Goal: Book appointment/travel/reservation

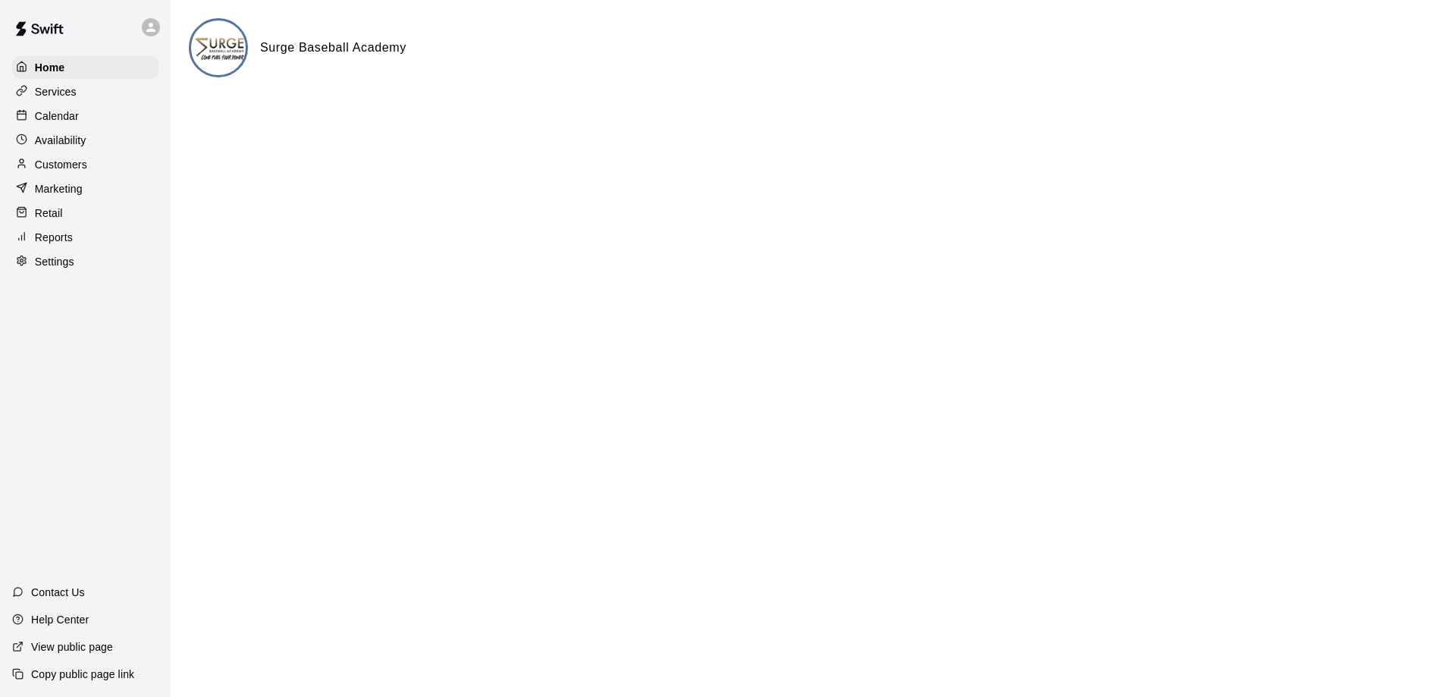
click at [60, 121] on p "Calendar" at bounding box center [57, 115] width 44 height 15
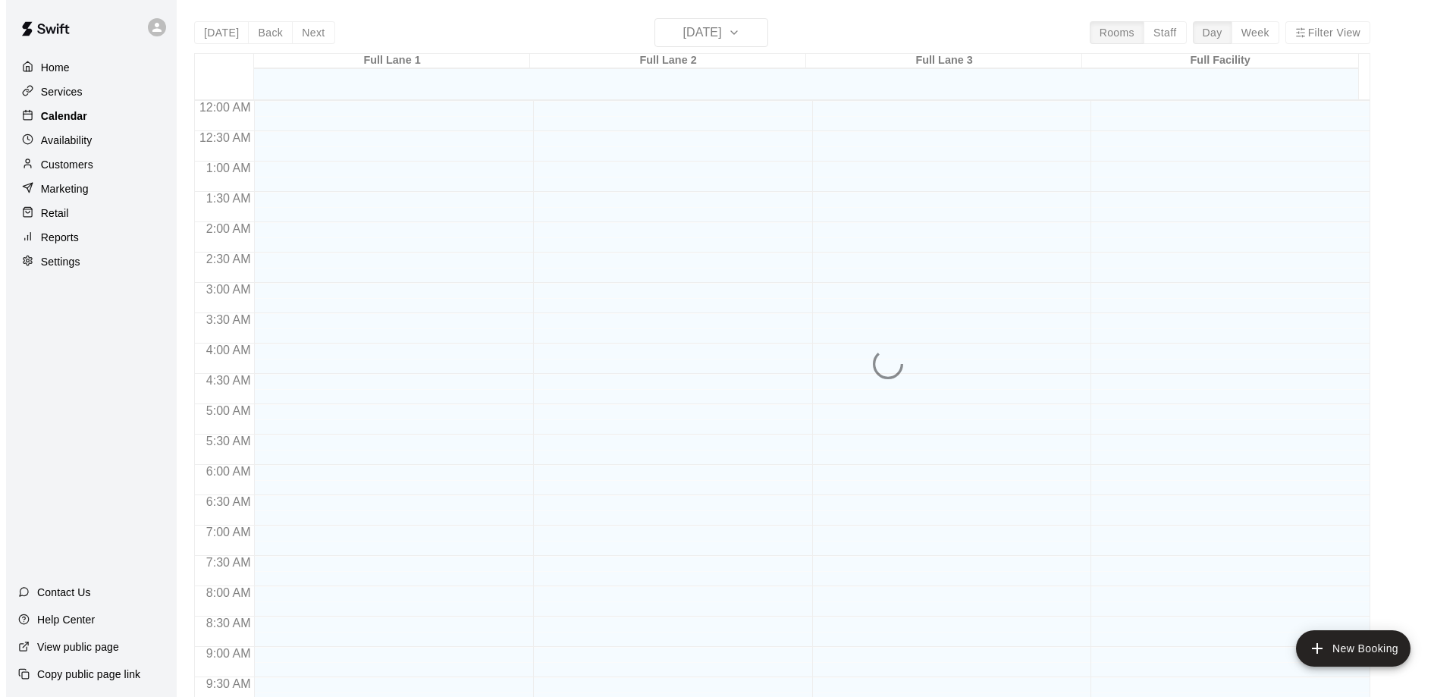
scroll to position [797, 0]
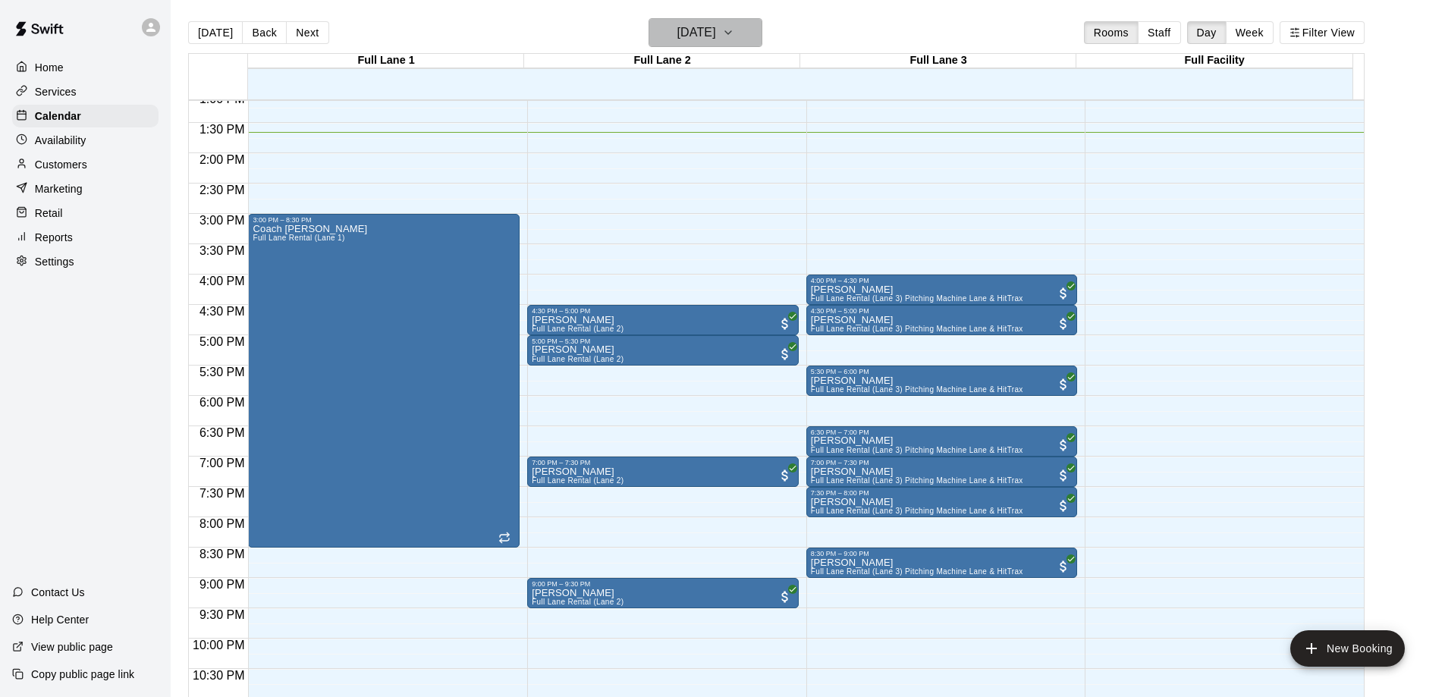
click at [677, 29] on h6 "[DATE]" at bounding box center [696, 32] width 39 height 21
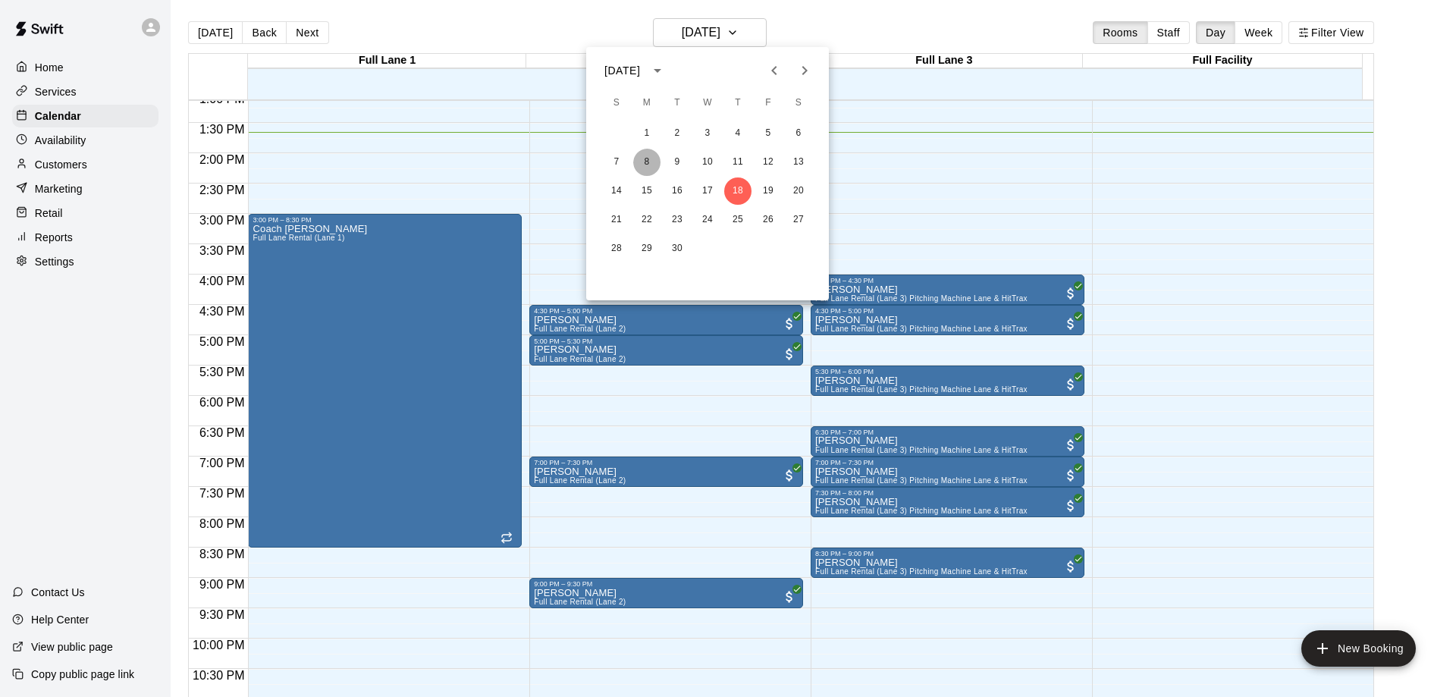
click at [642, 162] on button "8" at bounding box center [646, 162] width 27 height 27
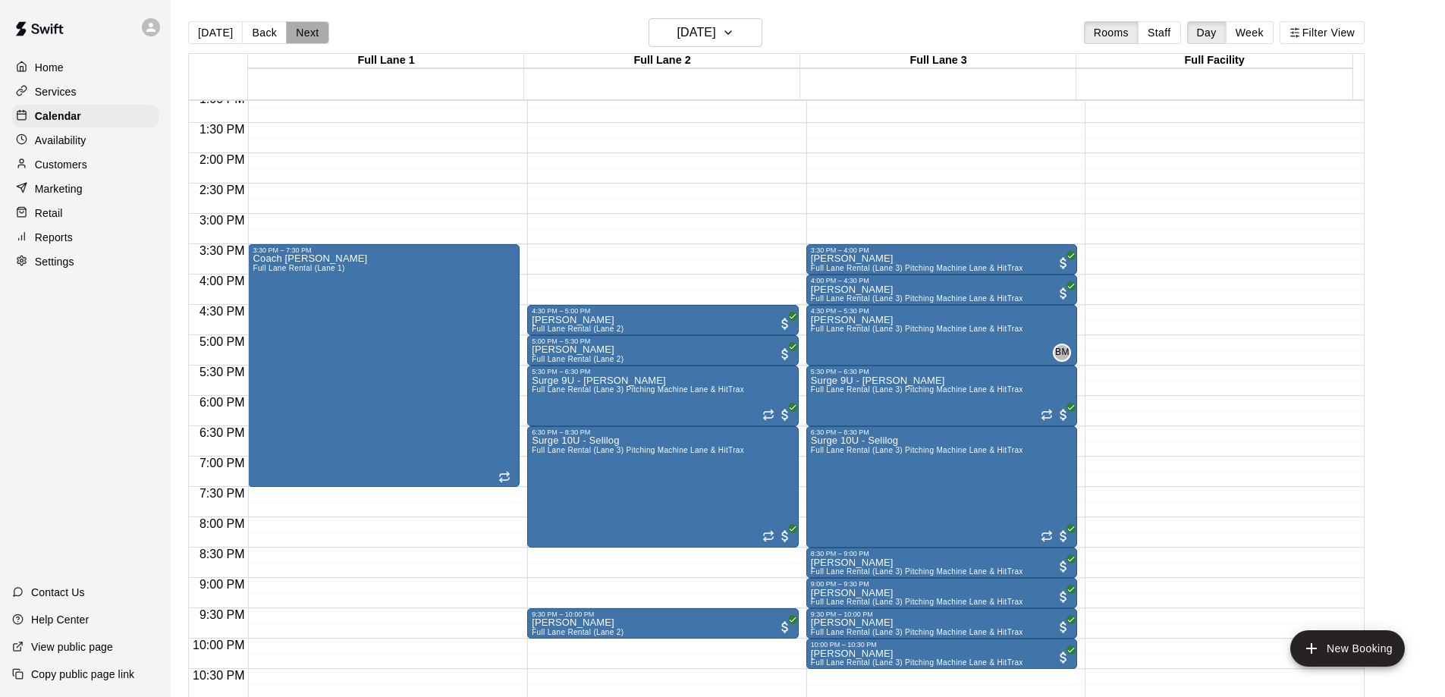
click at [304, 36] on button "Next" at bounding box center [307, 32] width 42 height 23
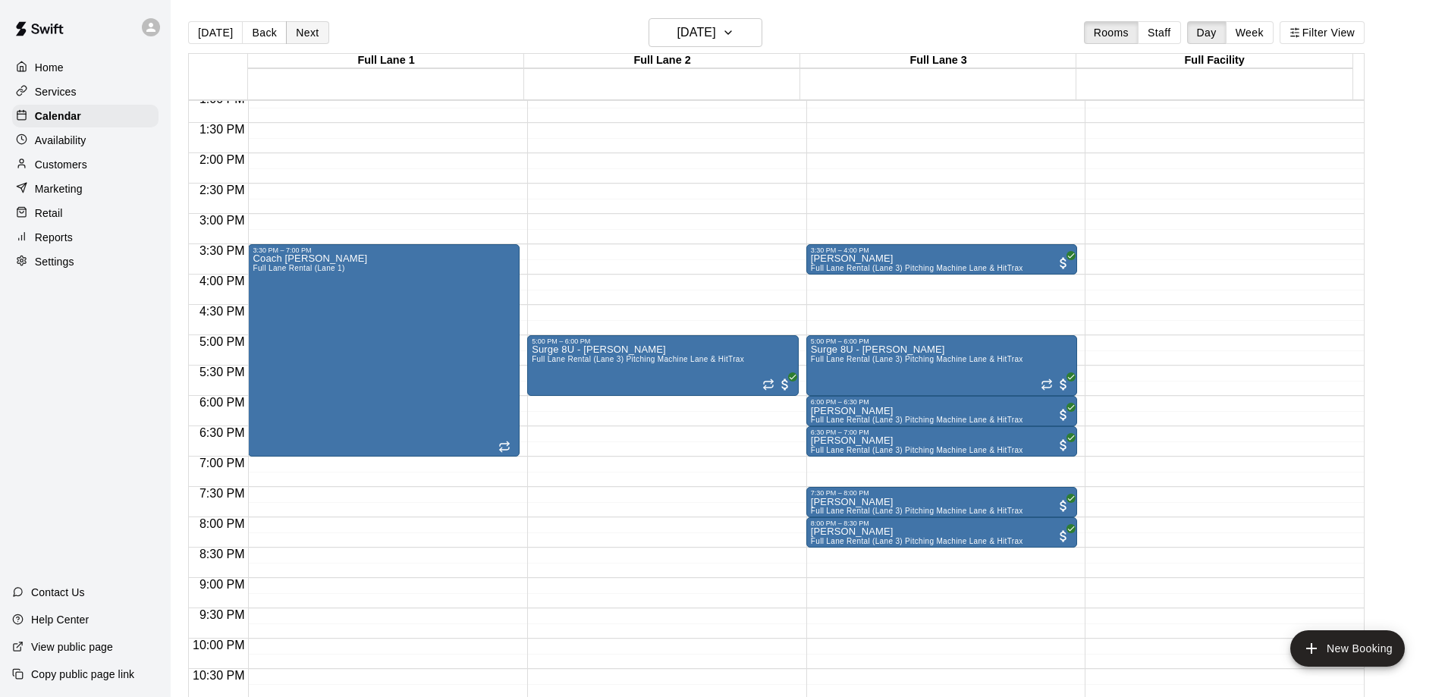
click at [309, 30] on button "Next" at bounding box center [307, 32] width 42 height 23
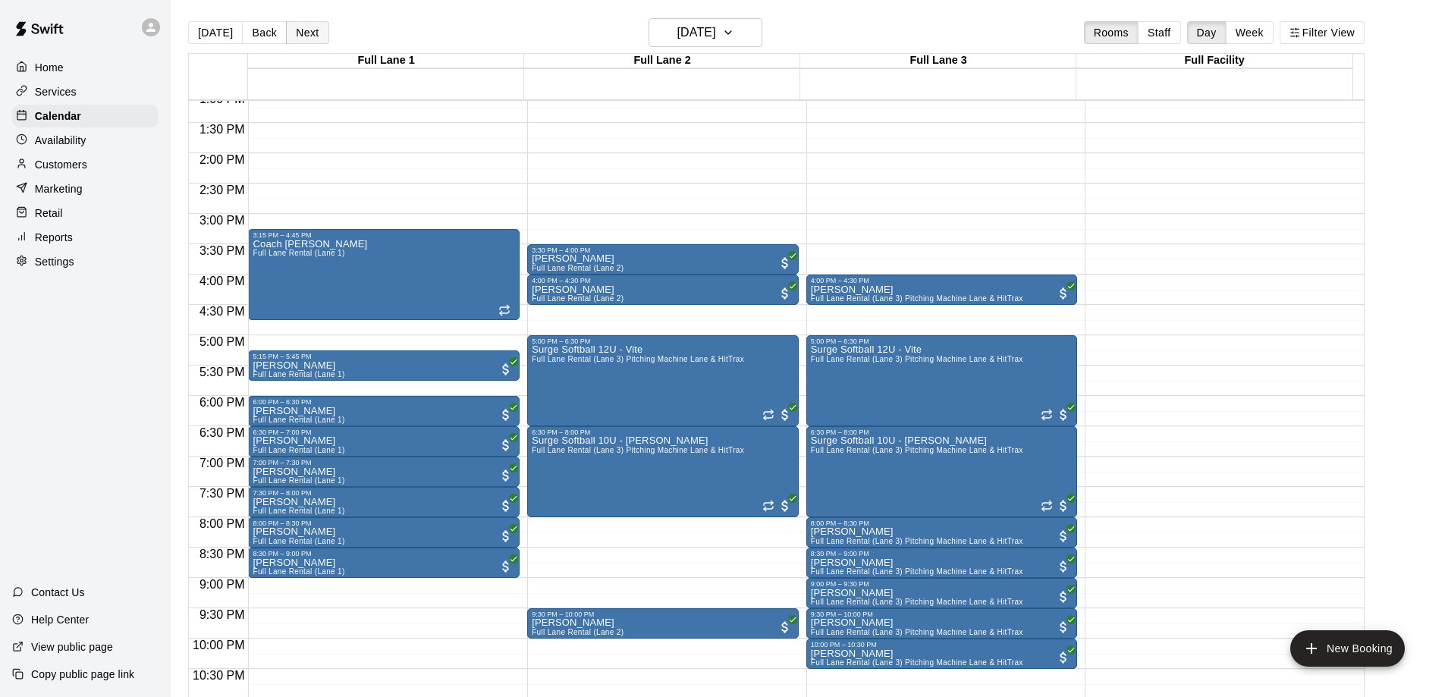
click at [303, 31] on button "Next" at bounding box center [307, 32] width 42 height 23
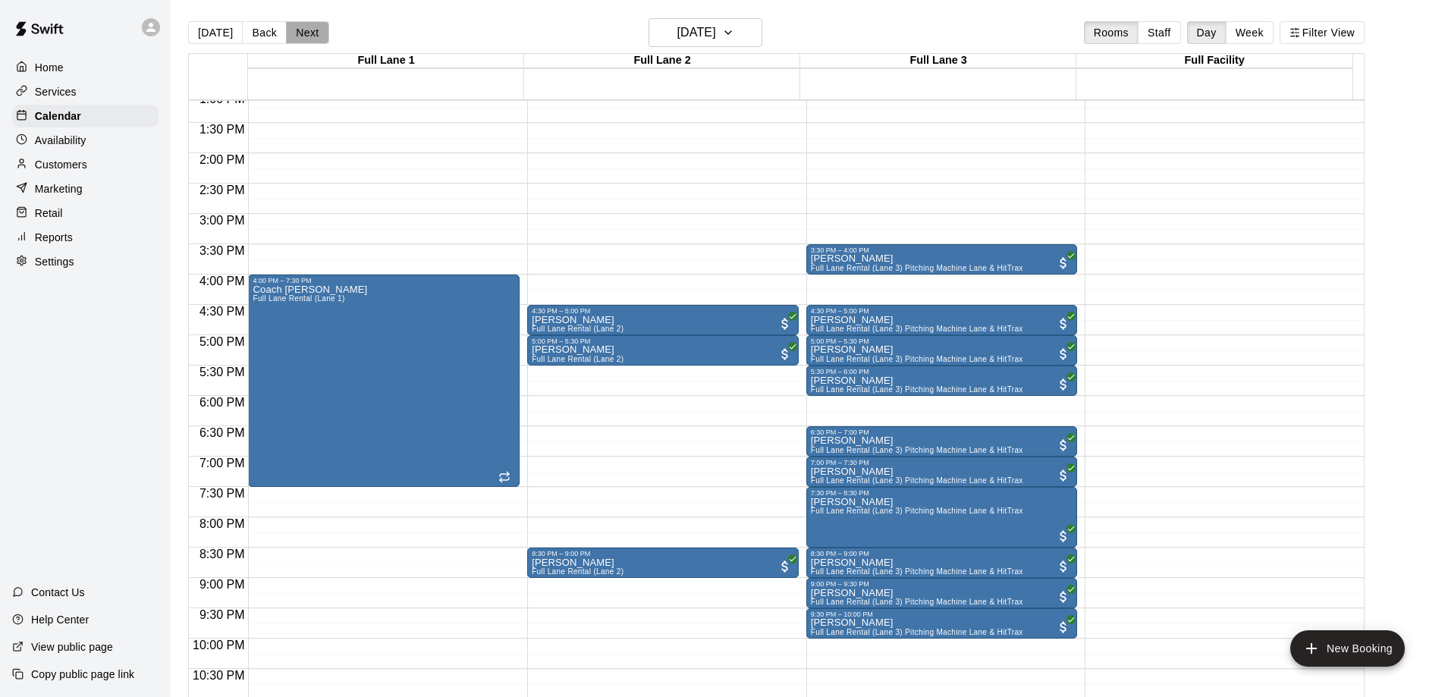
click at [305, 30] on button "Next" at bounding box center [307, 32] width 42 height 23
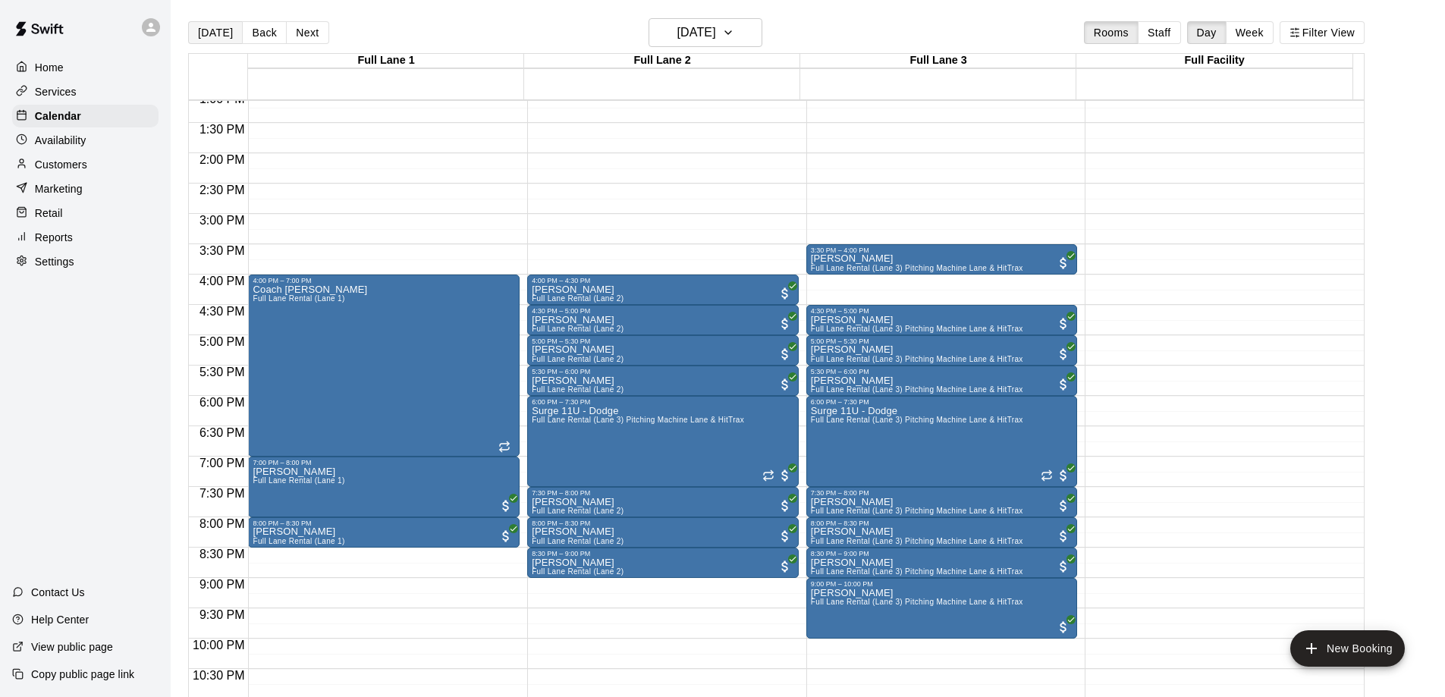
click at [210, 33] on button "[DATE]" at bounding box center [215, 32] width 55 height 23
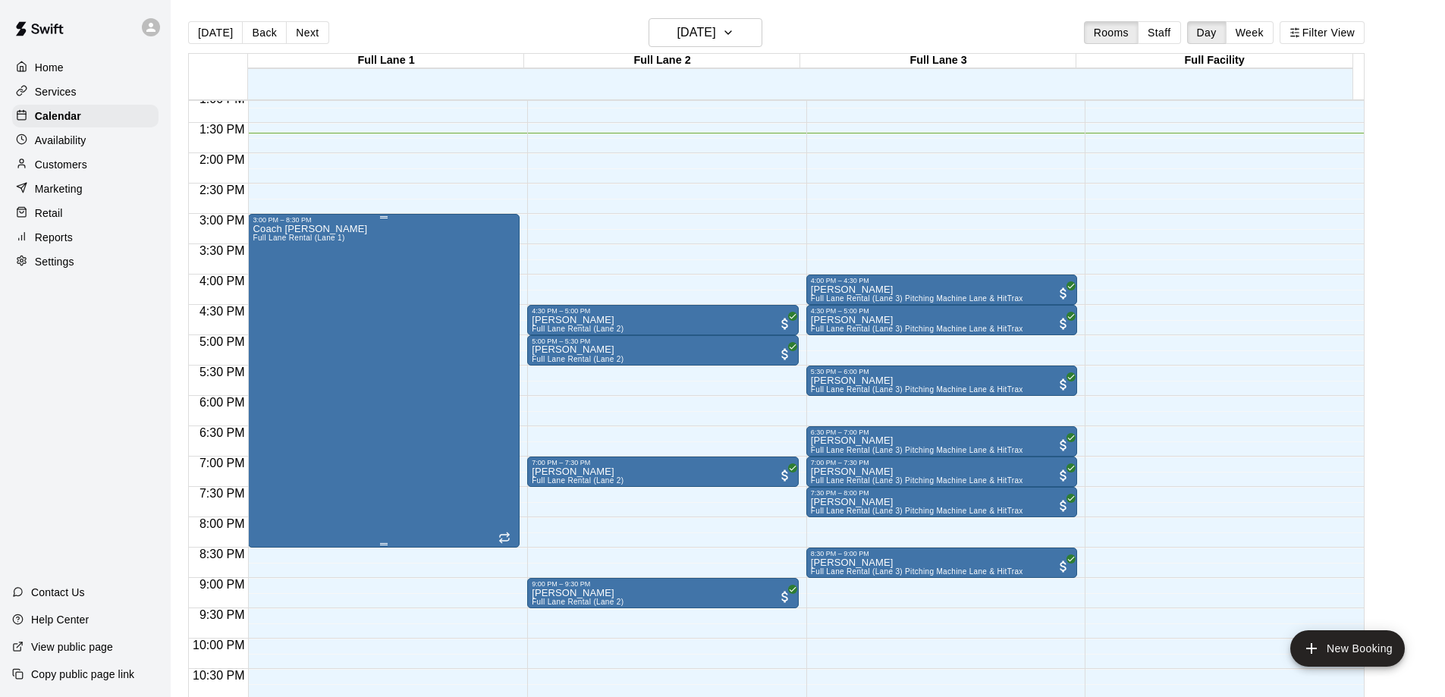
click at [405, 394] on div "Coach [PERSON_NAME] Full [PERSON_NAME] Rental (Lane 1)" at bounding box center [384, 572] width 262 height 697
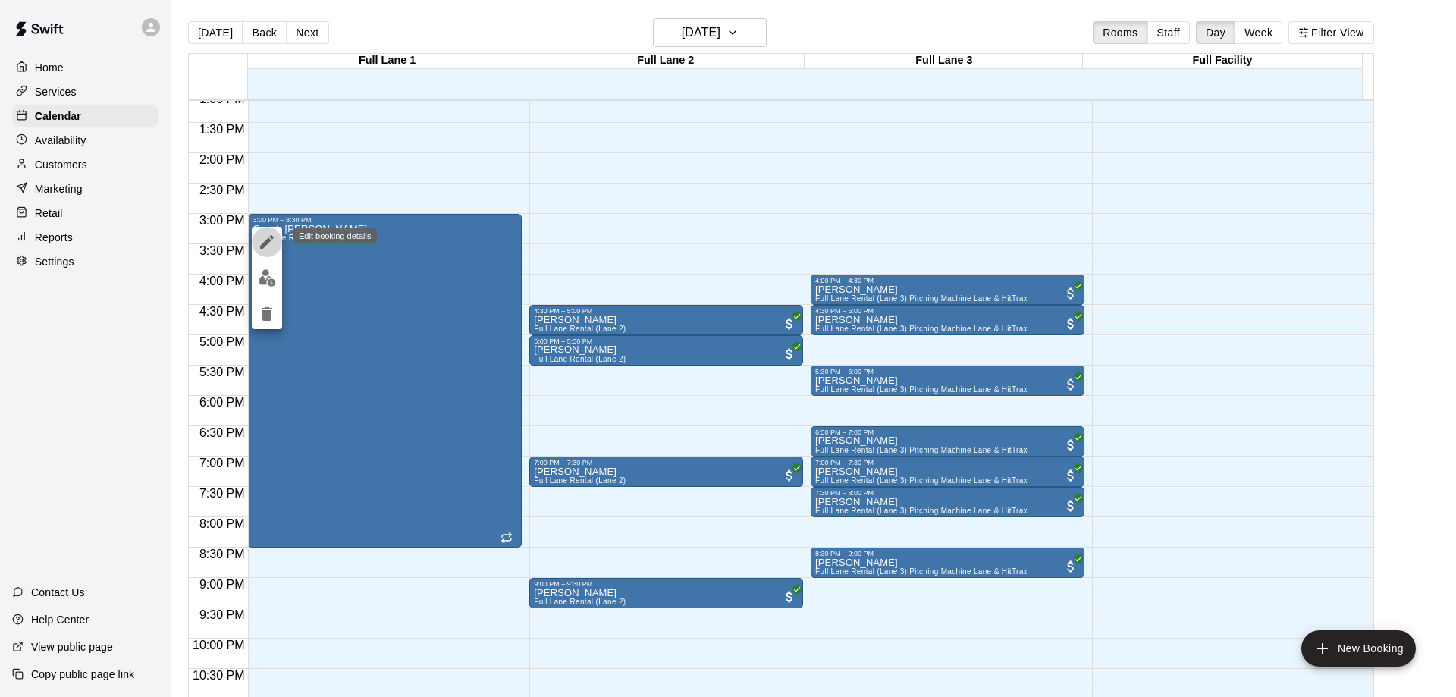
click at [271, 241] on icon "edit" at bounding box center [267, 242] width 18 height 18
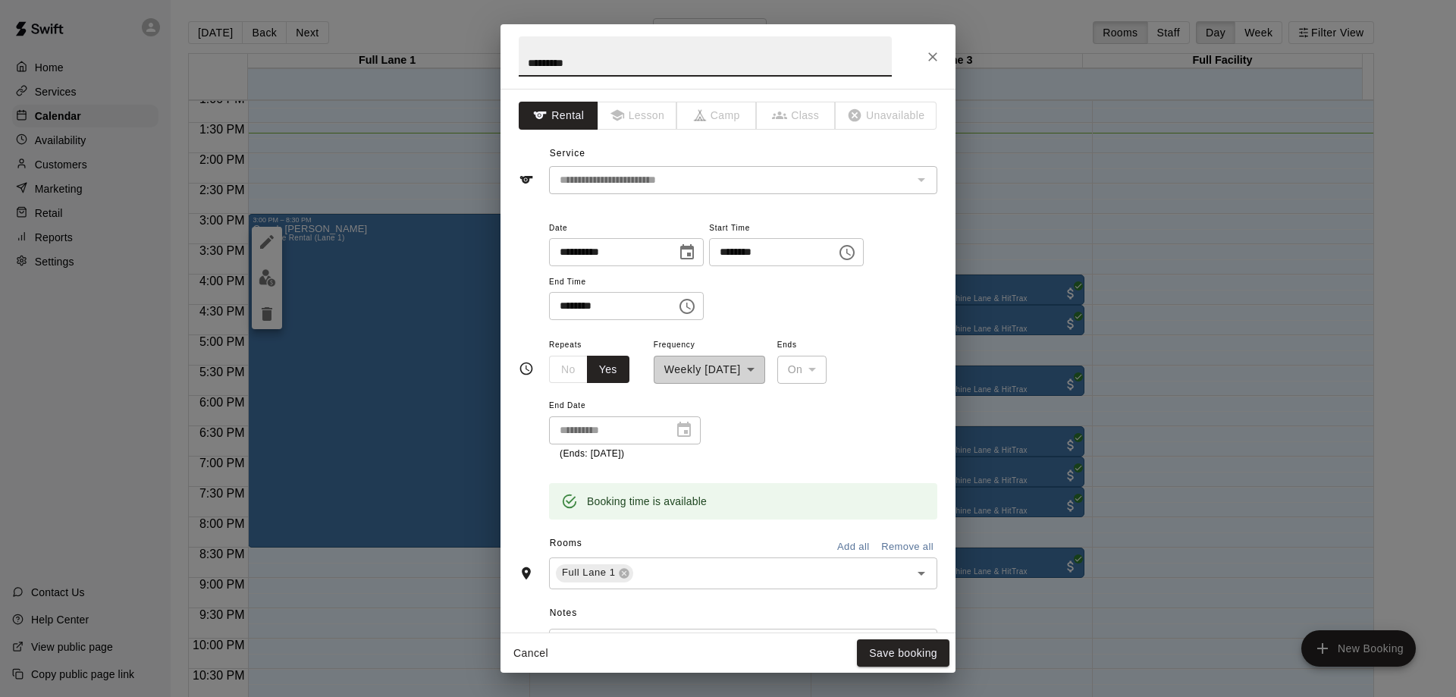
click at [696, 305] on icon "Choose time, selected time is 8:30 PM" at bounding box center [687, 306] width 18 height 18
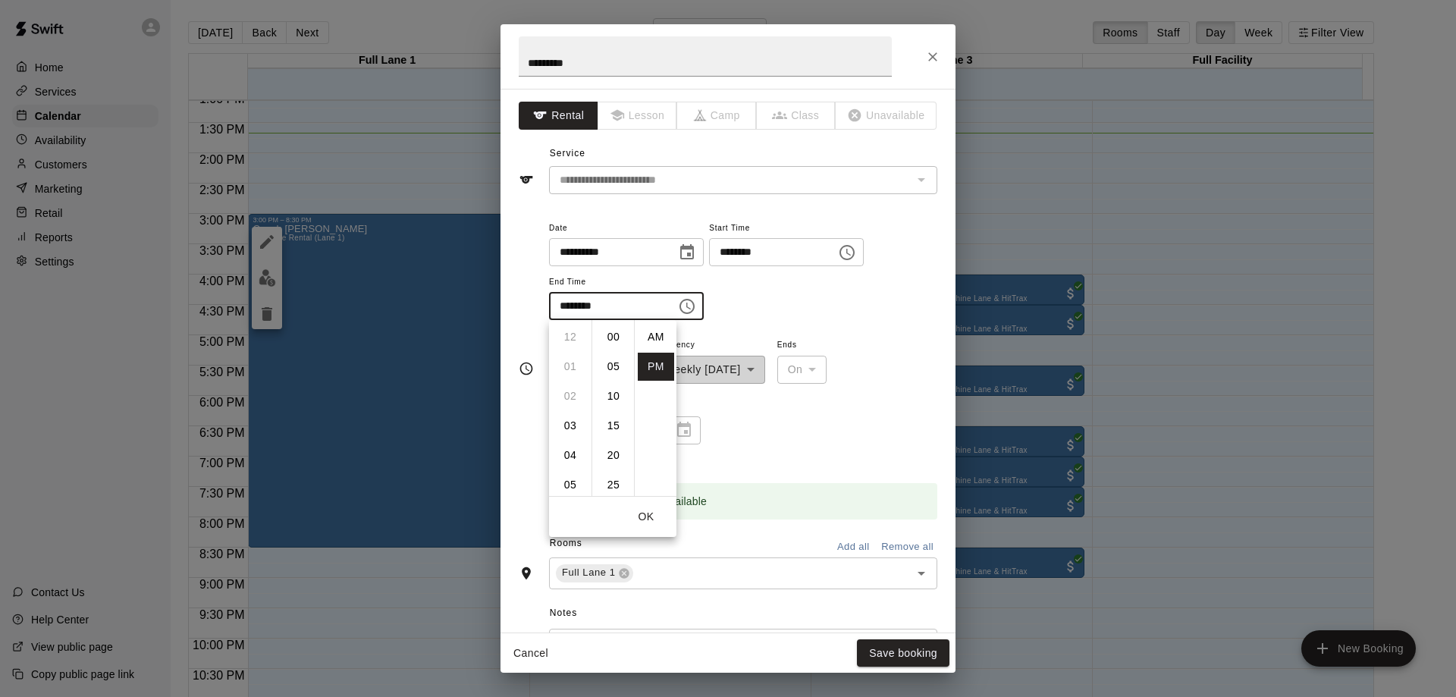
scroll to position [27, 0]
click at [570, 385] on li "07" at bounding box center [570, 383] width 36 height 28
type input "********"
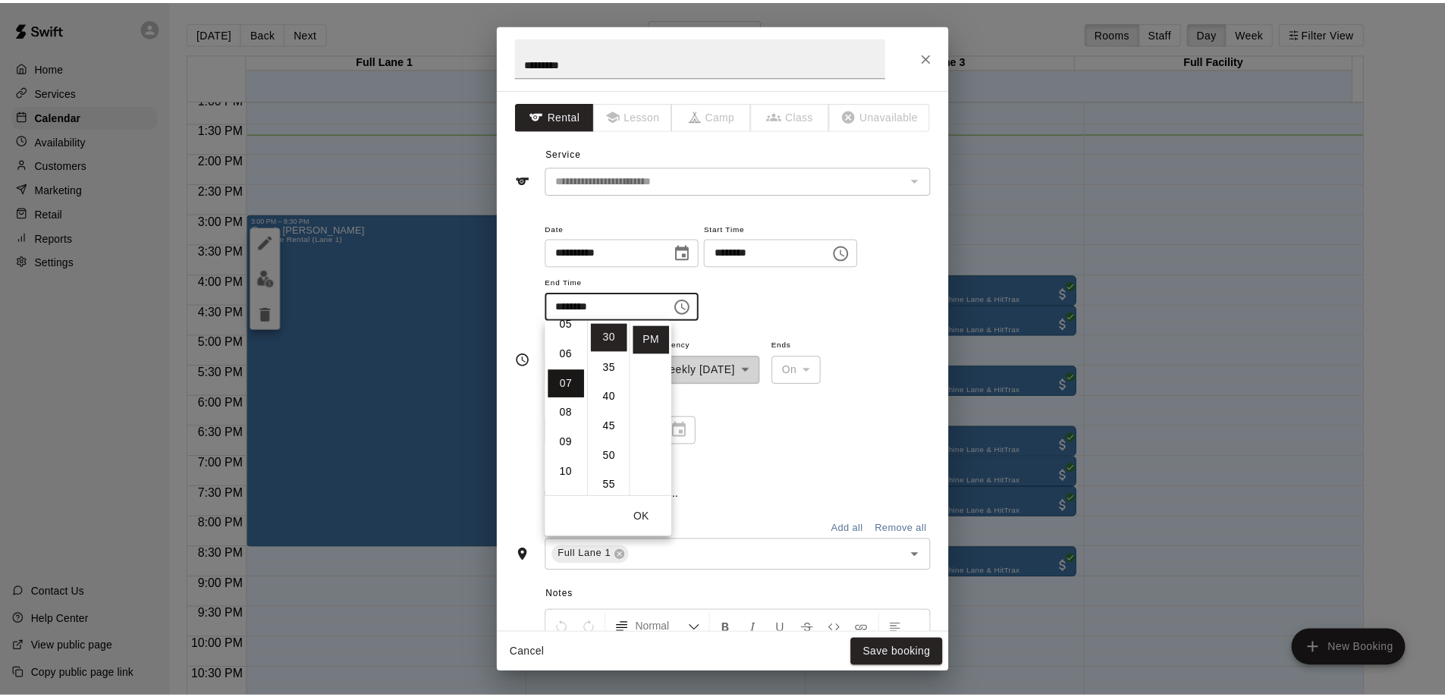
scroll to position [207, 0]
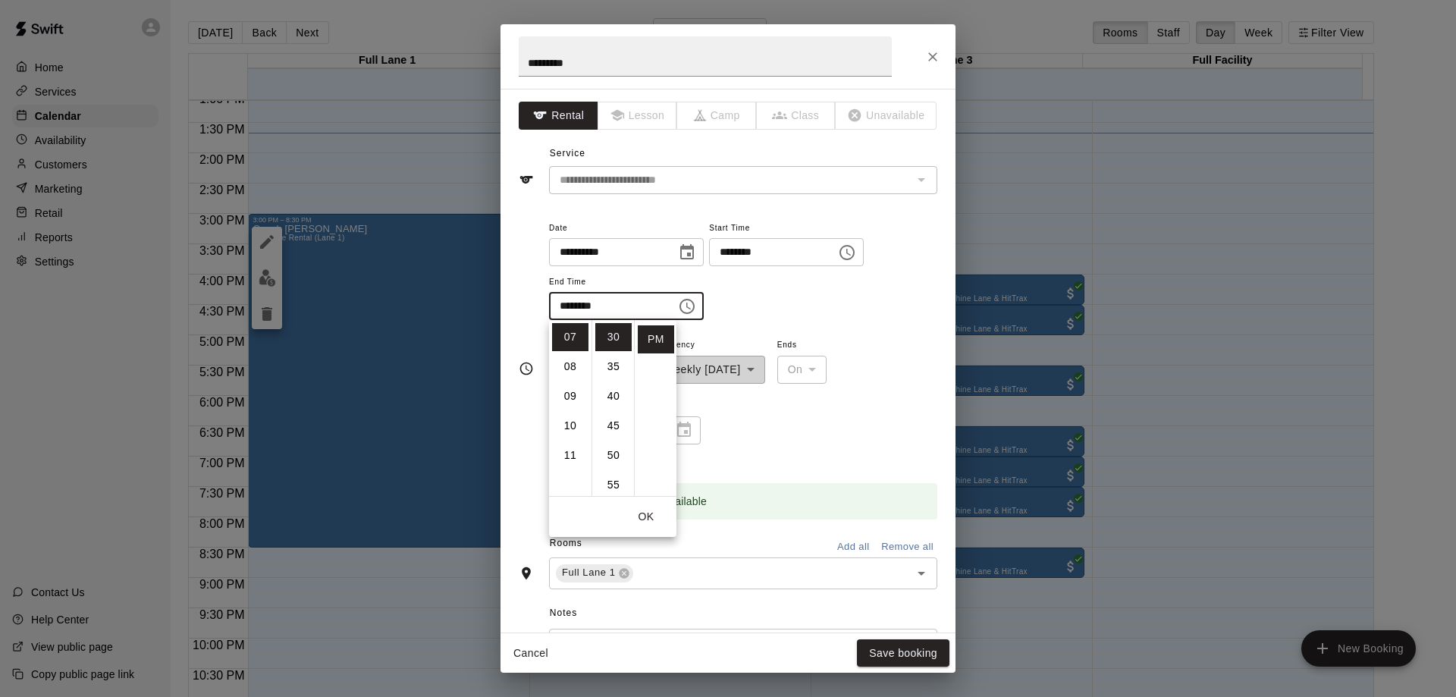
click at [645, 513] on button "OK" at bounding box center [646, 517] width 49 height 28
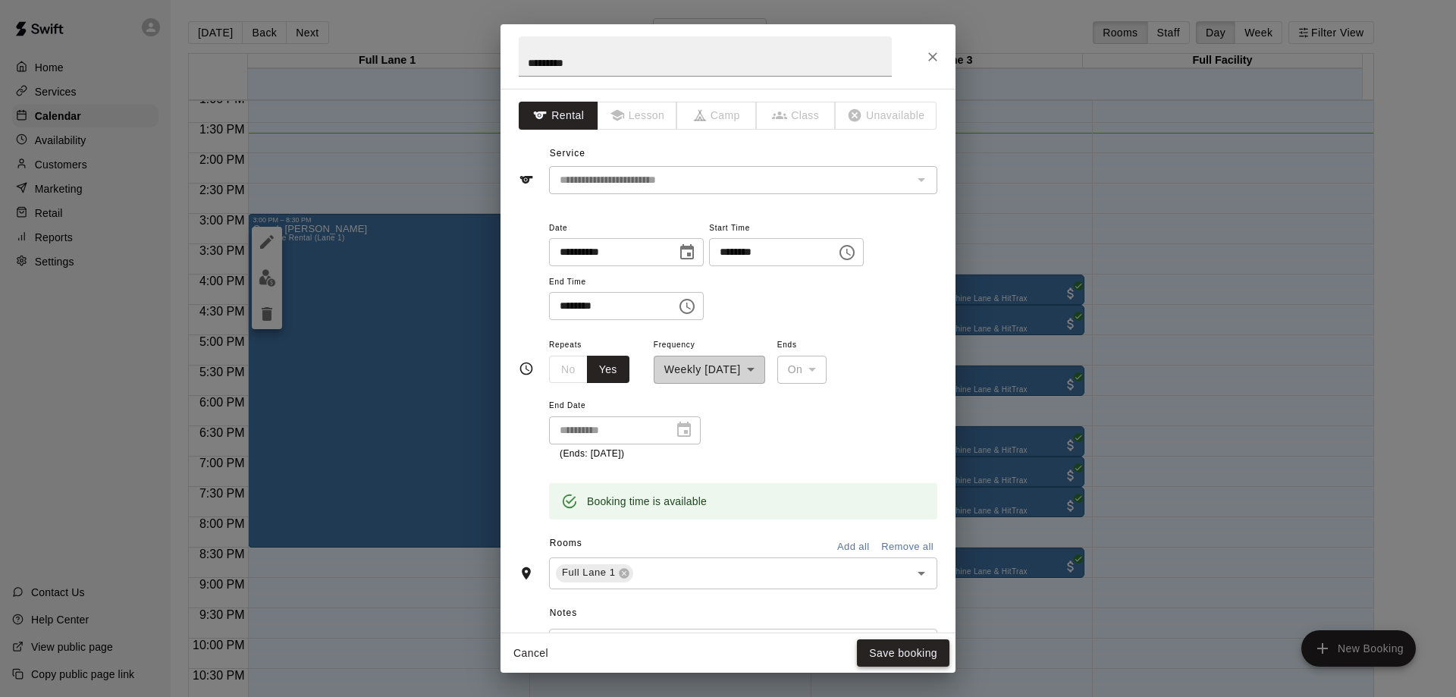
click at [908, 649] on button "Save booking" at bounding box center [903, 653] width 93 height 28
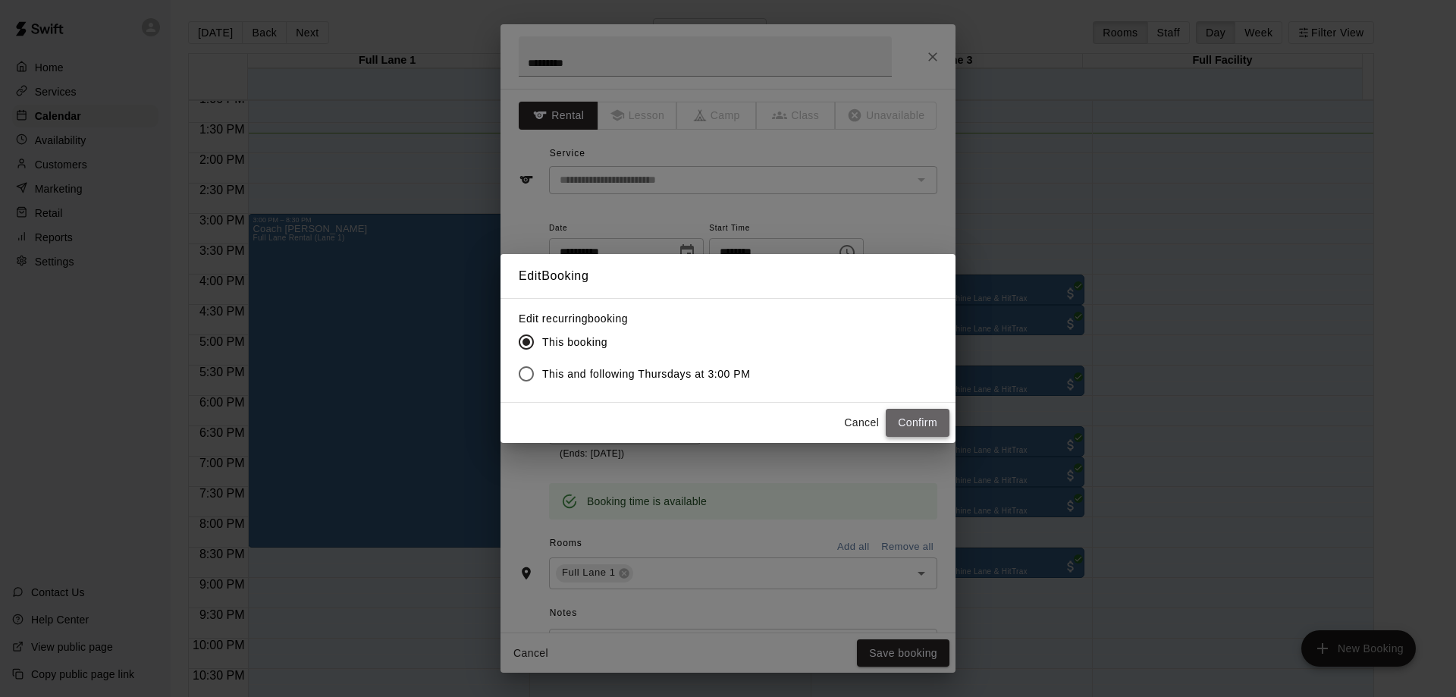
click at [908, 422] on button "Confirm" at bounding box center [918, 423] width 64 height 28
